Goal: Feedback & Contribution: Contribute content

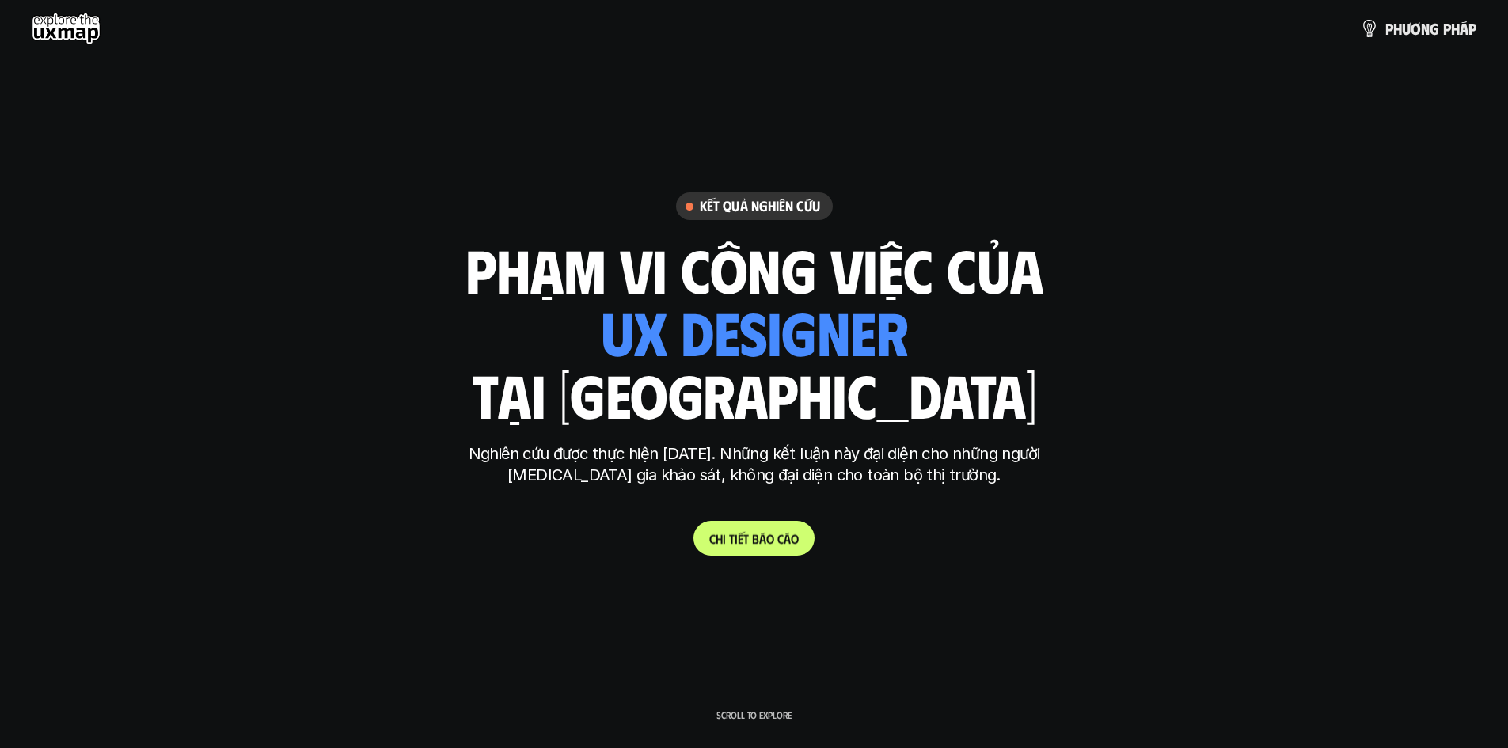
click at [743, 534] on p "C h i t i ế t b á o c á o" at bounding box center [753, 538] width 89 height 15
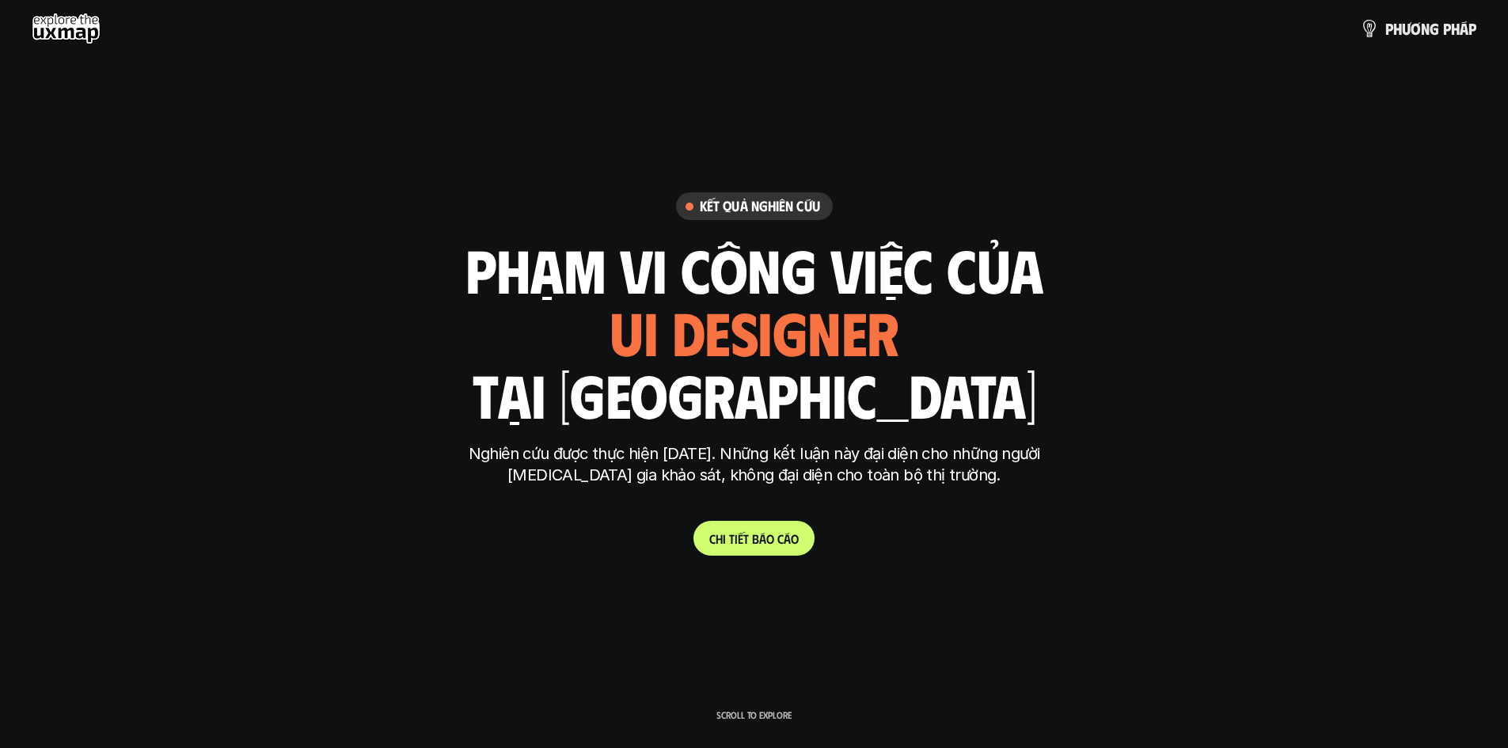
click at [750, 355] on div "ui designer ui/ux designer product designer UX designer ui designer" at bounding box center [755, 331] width 290 height 65
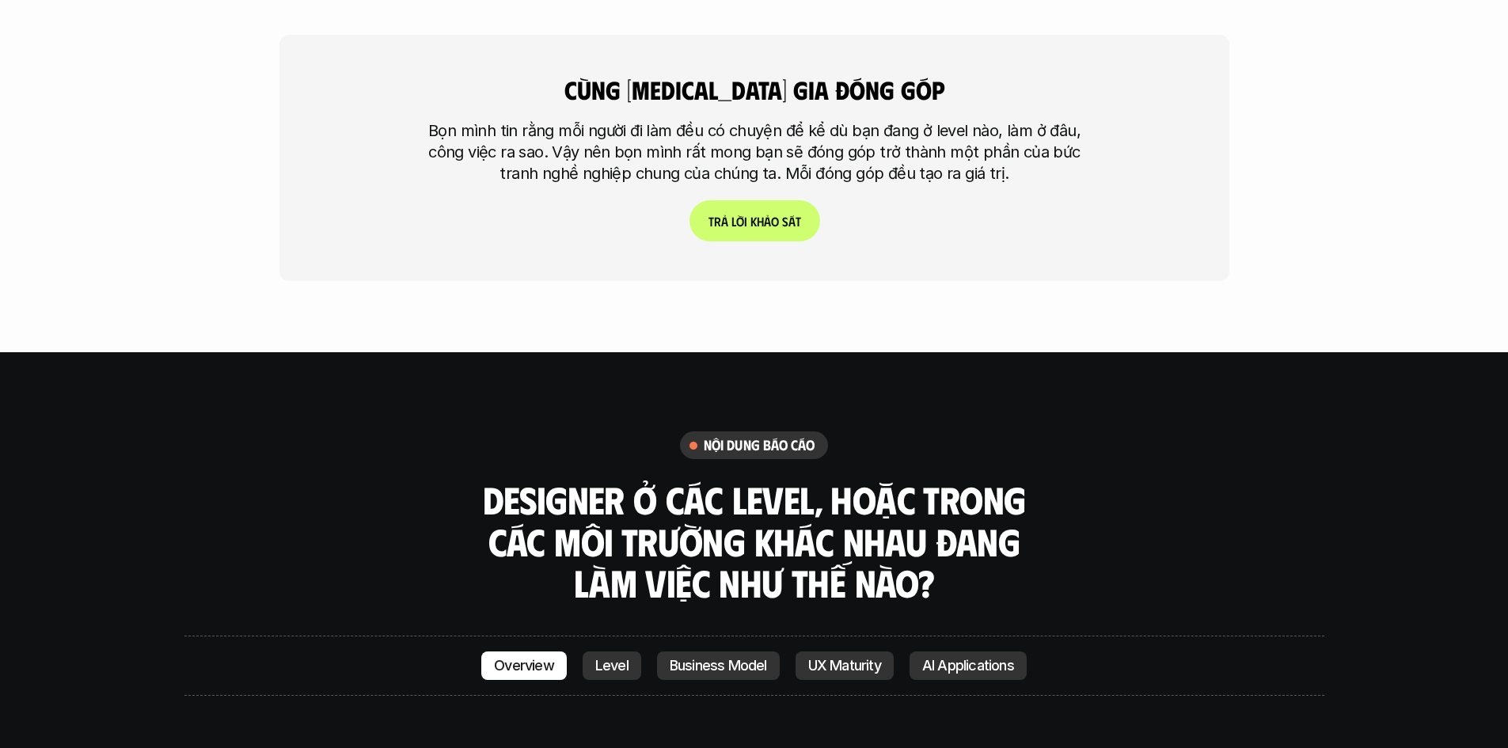
scroll to position [3800, 0]
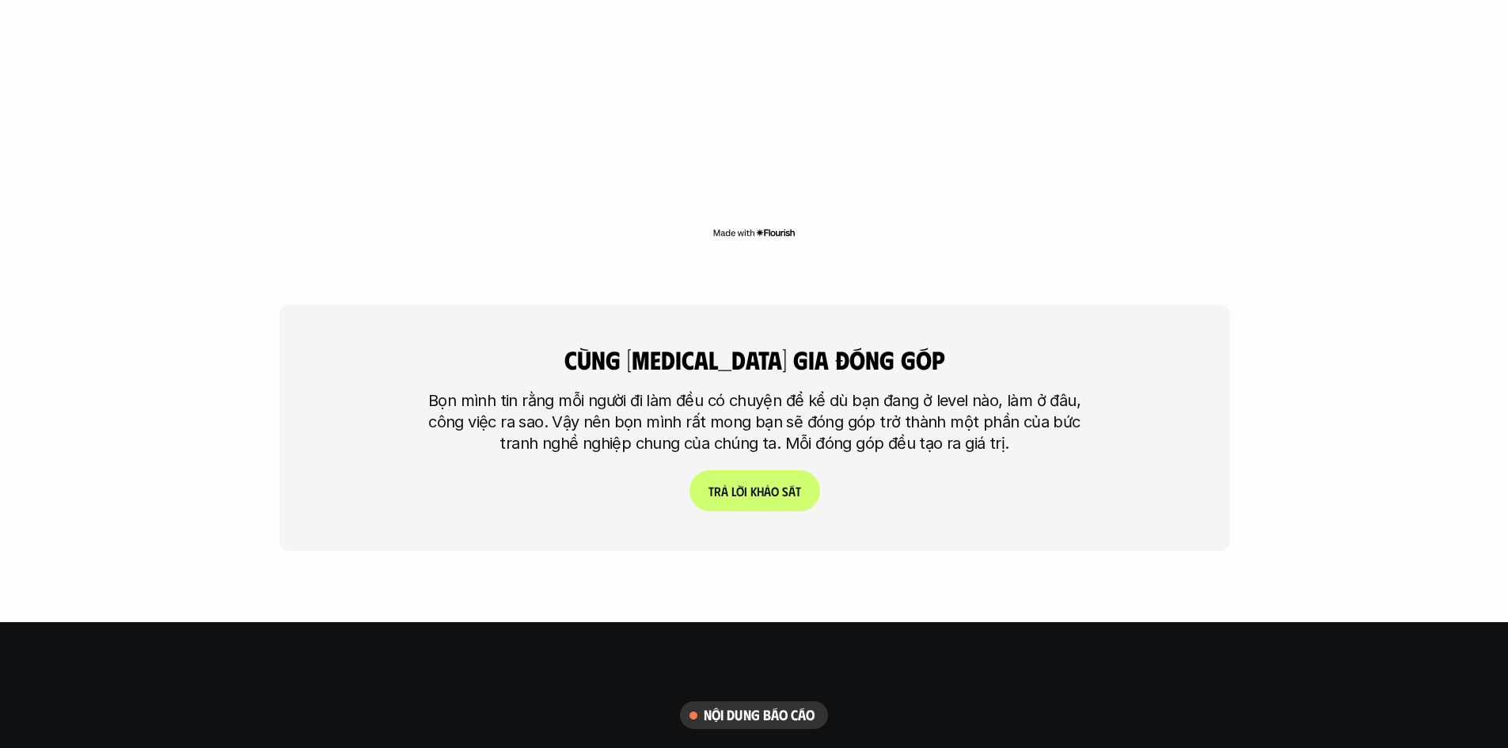
click at [769, 470] on link "T r ả l ờ i k h ả o s á t" at bounding box center [754, 490] width 131 height 41
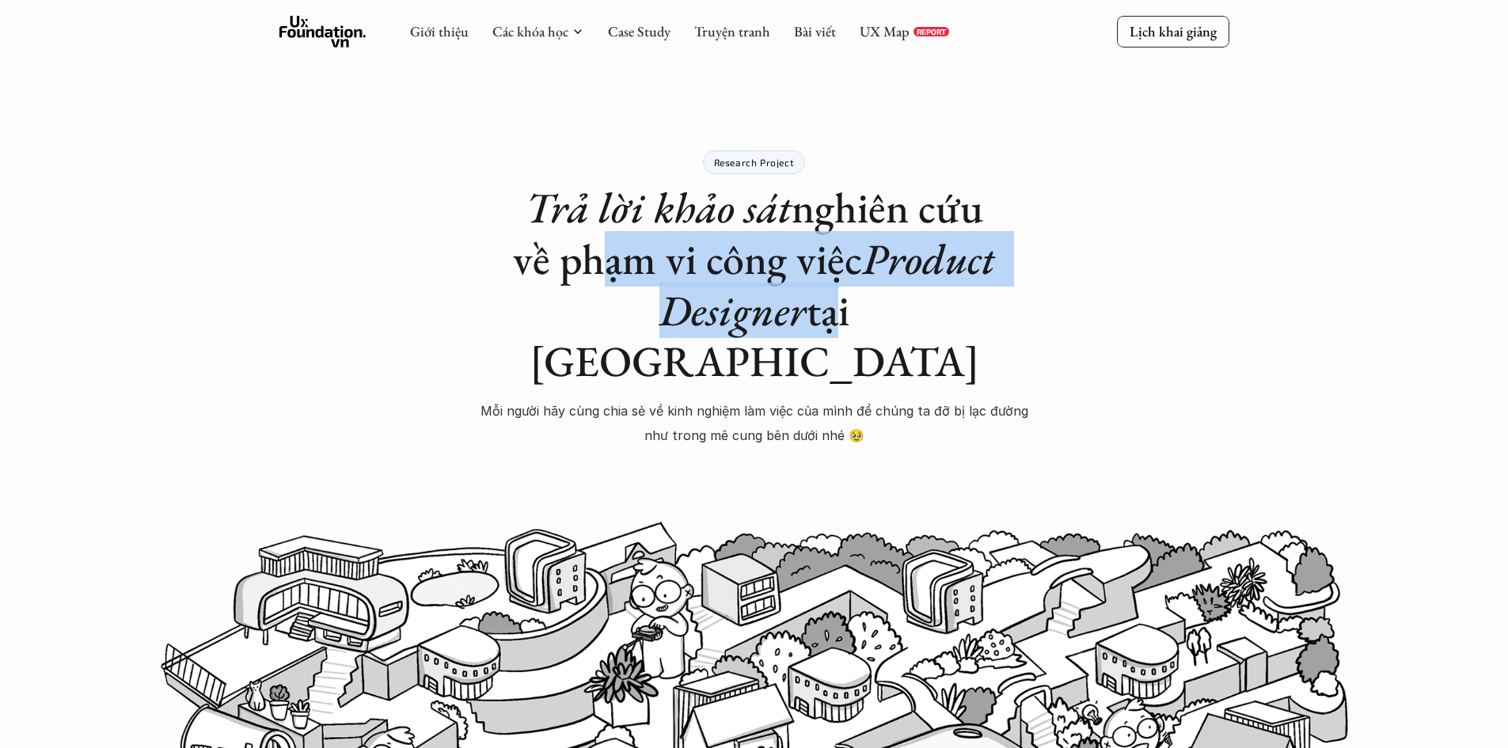
drag, startPoint x: 596, startPoint y: 266, endPoint x: 747, endPoint y: 284, distance: 152.3
click at [747, 284] on h1 "Trả lời khảo sát nghiên cứu về phạm vi công việc Product Designer tại [GEOGRAPH…" at bounding box center [754, 284] width 554 height 205
click at [757, 306] on h1 "Trả lời khảo sát nghiên cứu về phạm vi công việc Product Designer tại [GEOGRAPH…" at bounding box center [754, 284] width 554 height 205
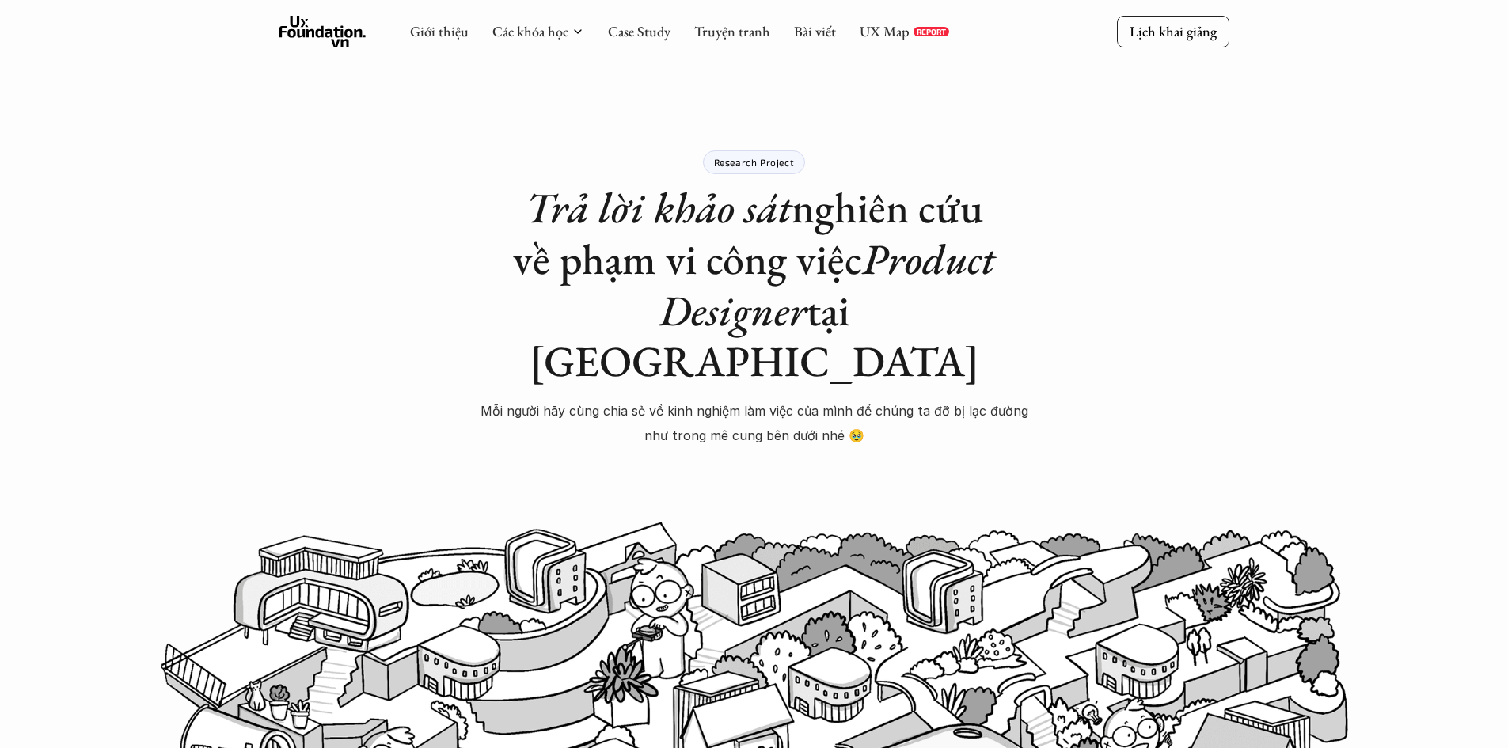
click at [628, 346] on div "Research Project Trả lời khảo sát nghiên cứu về phạm vi công việc Product Desig…" at bounding box center [754, 334] width 554 height 368
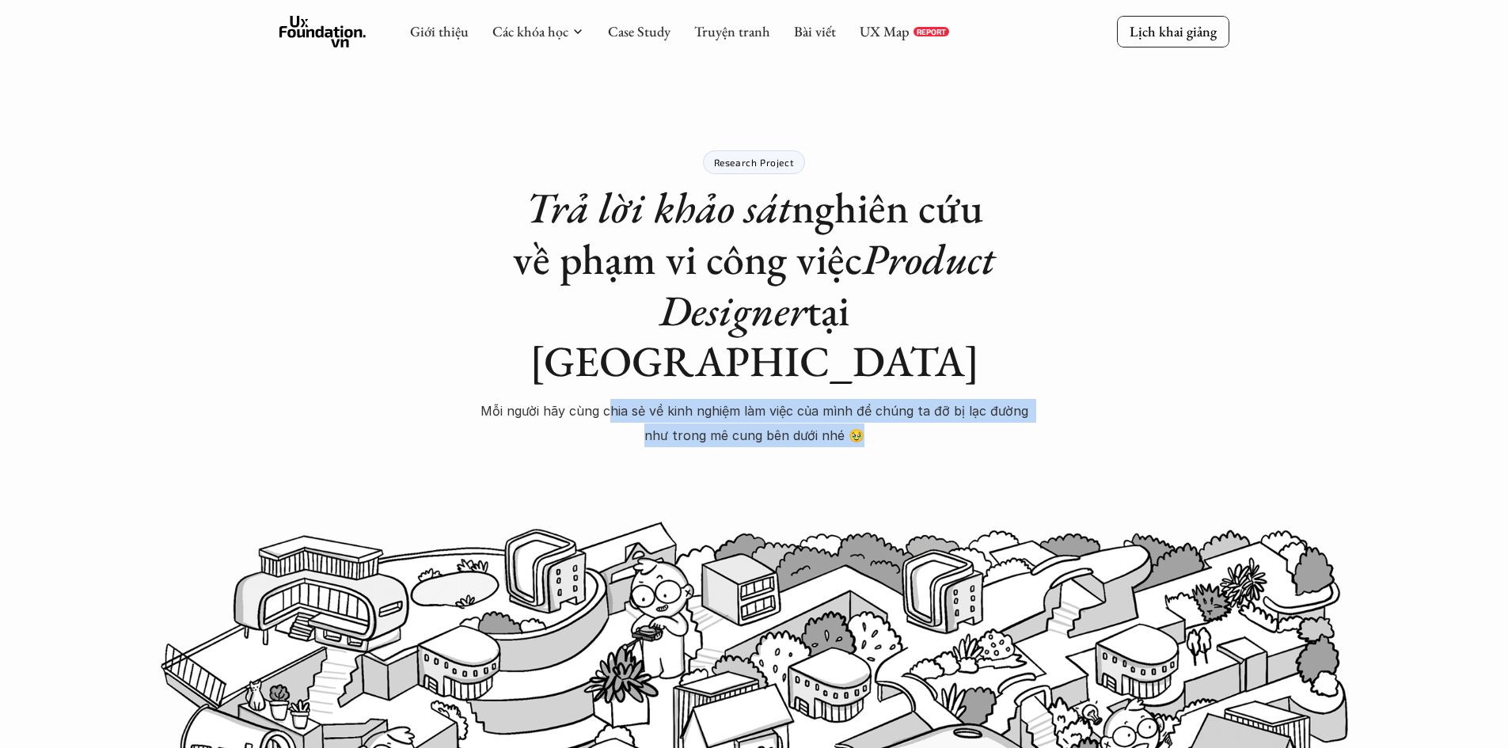
drag, startPoint x: 610, startPoint y: 355, endPoint x: 894, endPoint y: 374, distance: 284.8
click at [894, 399] on p "Mỗi người hãy cùng chia sẻ về kinh nghiệm làm việc của mình để chúng ta đỡ bị l…" at bounding box center [754, 423] width 554 height 48
click at [783, 399] on p "Mỗi người hãy cùng chia sẻ về kinh nghiệm làm việc của mình để chúng ta đỡ bị l…" at bounding box center [754, 423] width 554 height 48
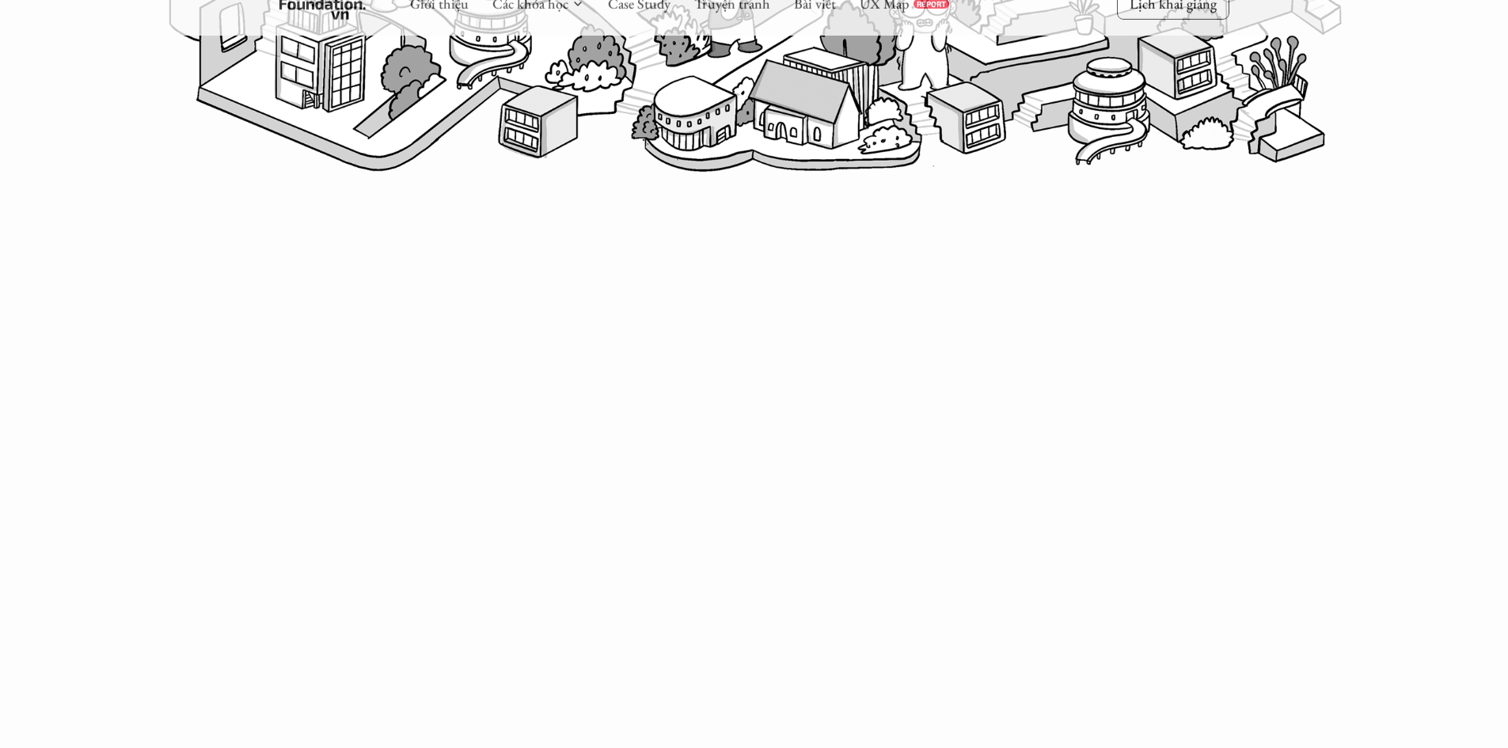
scroll to position [865, 0]
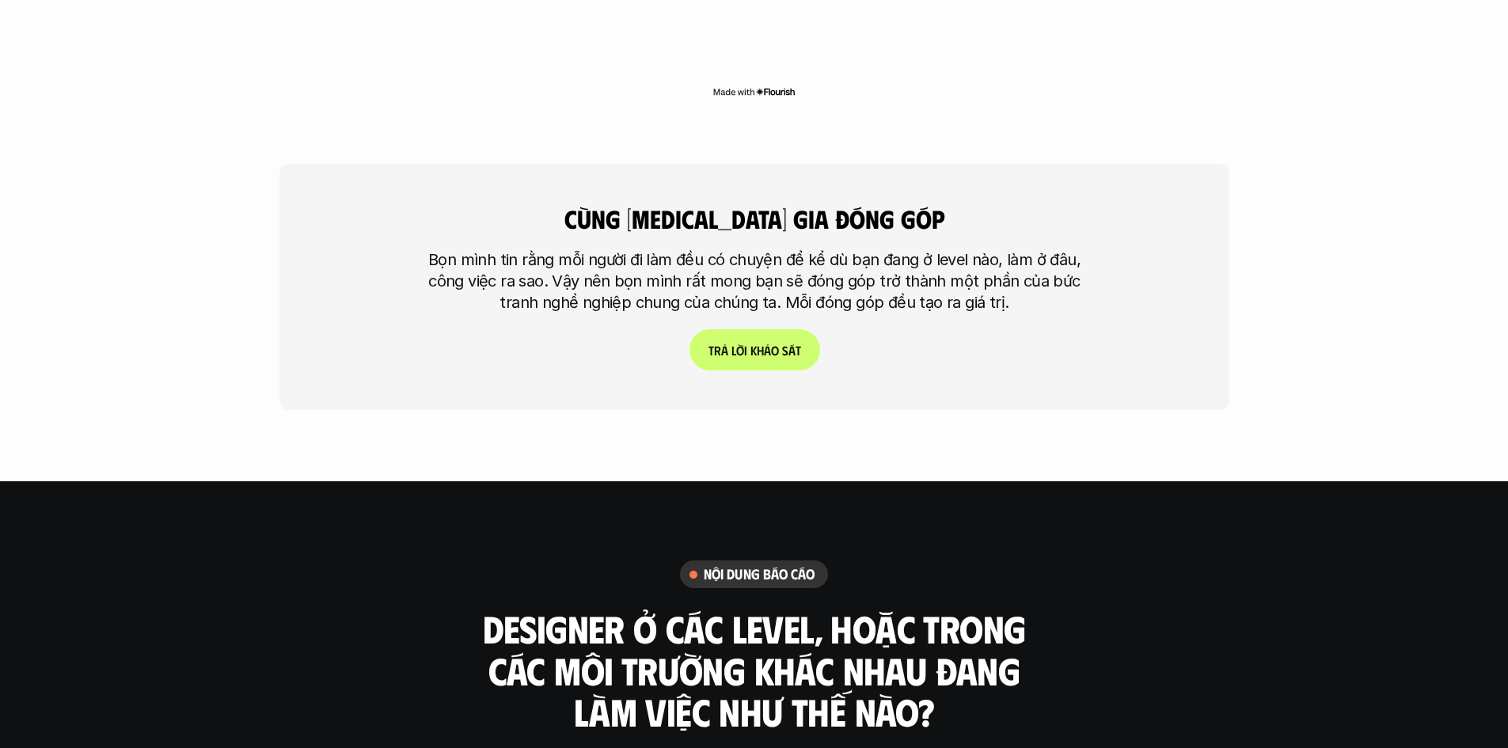
scroll to position [3931, 0]
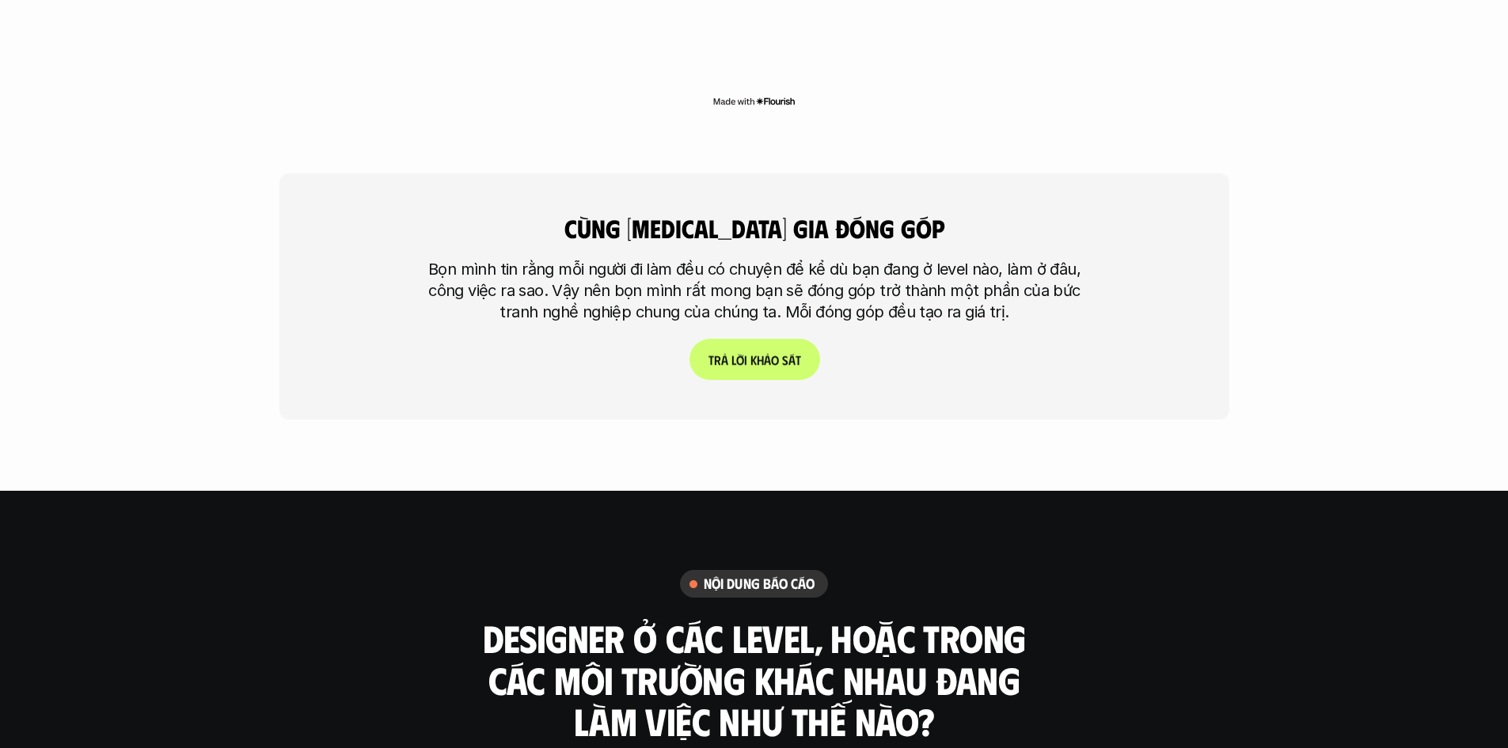
click at [760, 352] on p "T r ả l ờ i k h ả o s á t" at bounding box center [754, 359] width 93 height 15
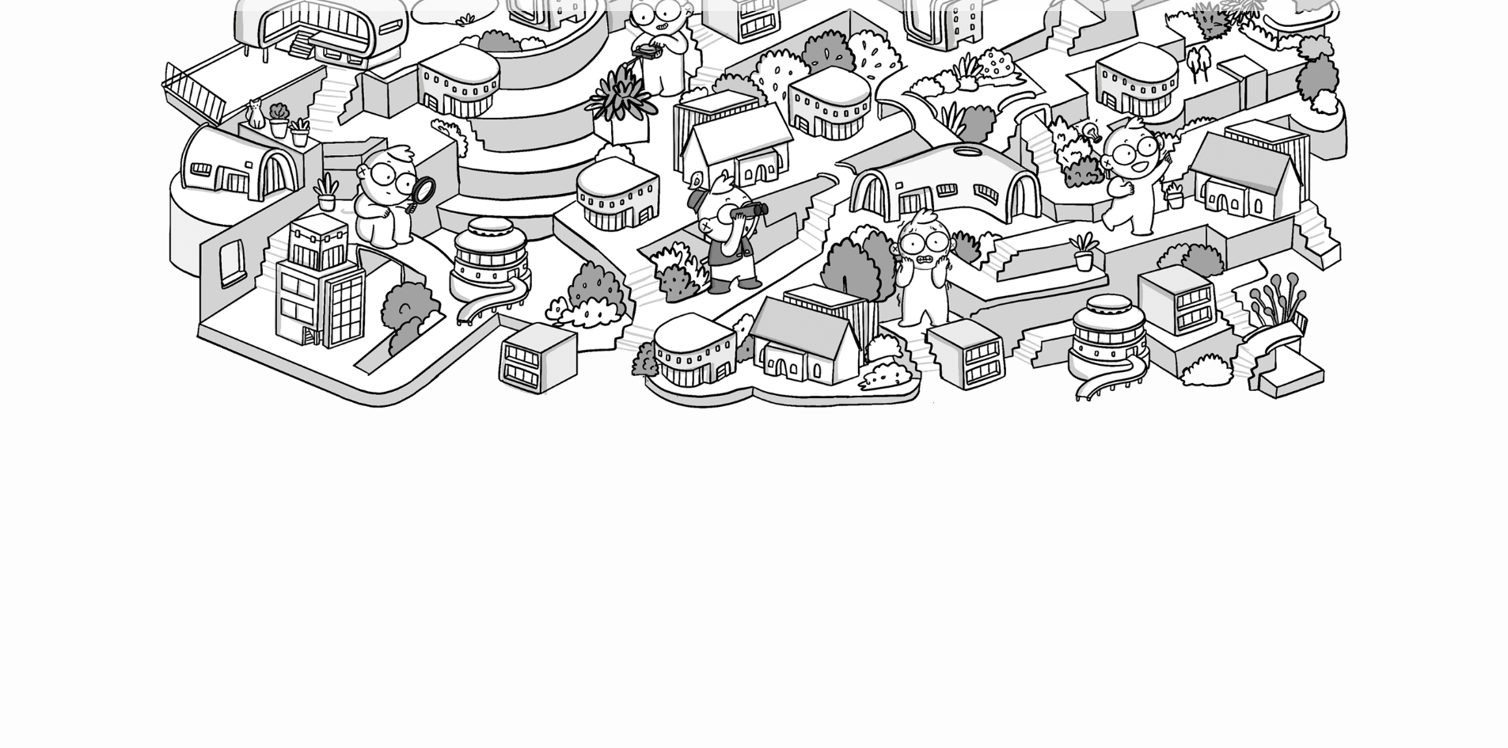
scroll to position [403, 0]
